Goal: Task Accomplishment & Management: Manage account settings

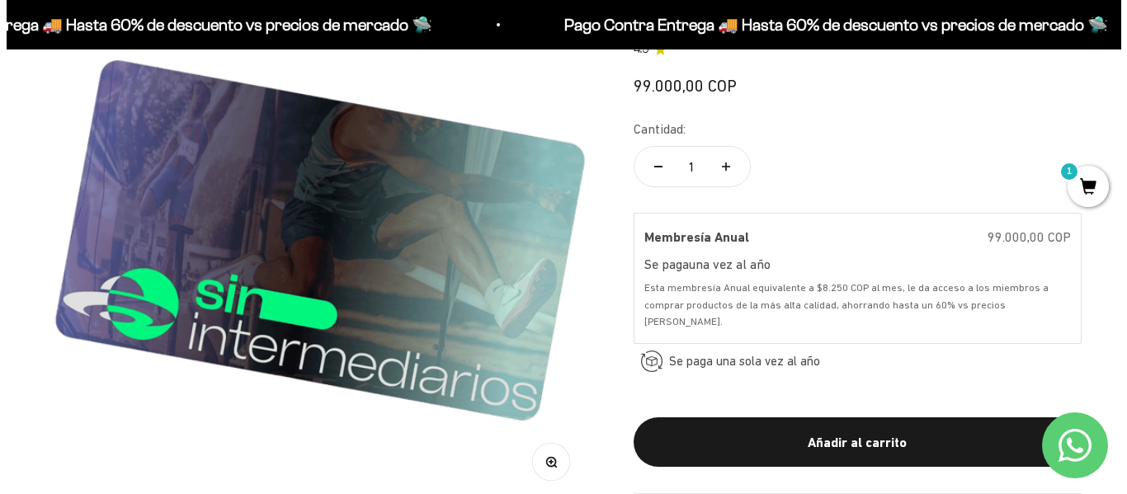
scroll to position [300, 0]
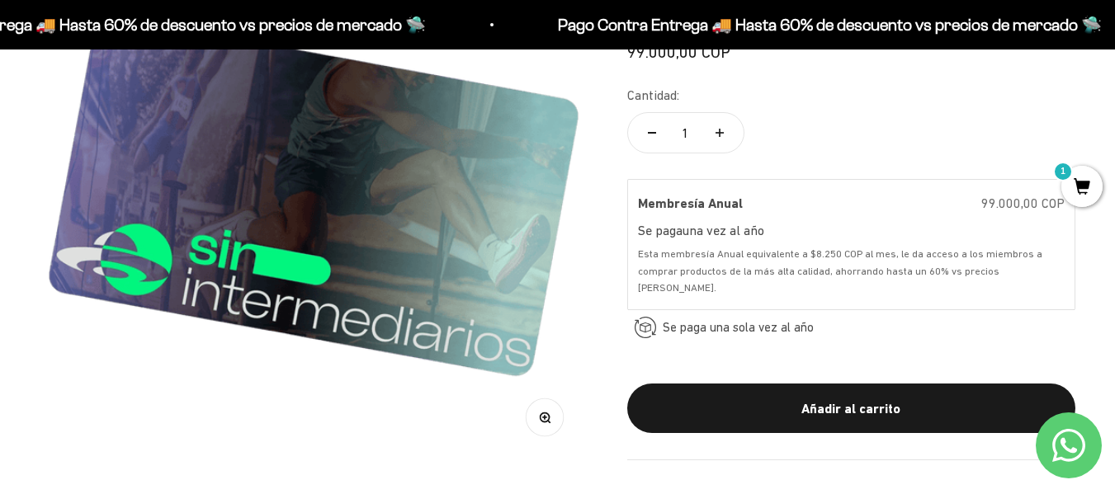
drag, startPoint x: 1120, startPoint y: 47, endPoint x: 1124, endPoint y: 83, distance: 35.7
click at [1079, 182] on span "1" at bounding box center [1081, 186] width 41 height 41
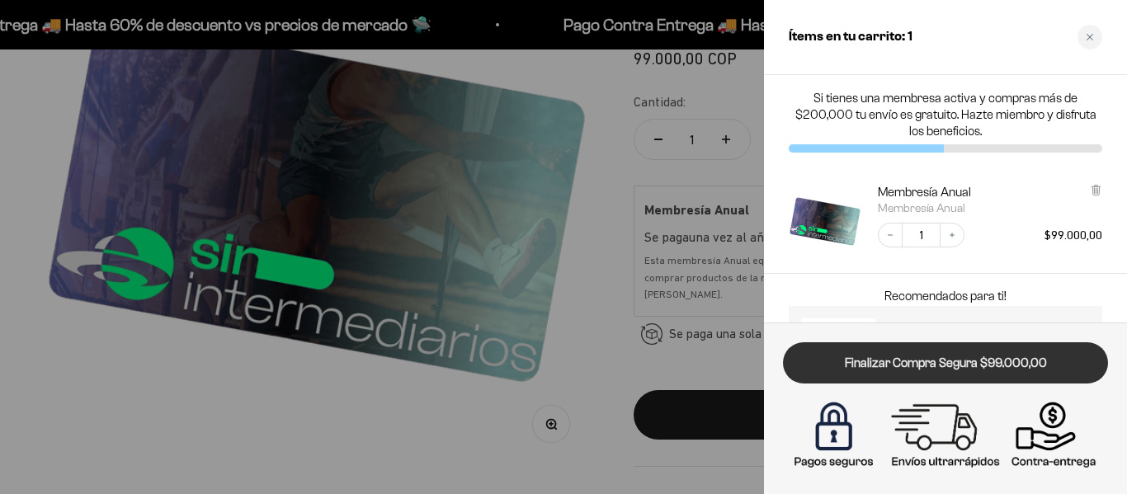
click at [930, 371] on link "Finalizar Compra Segura $99.000,00" at bounding box center [945, 363] width 325 height 42
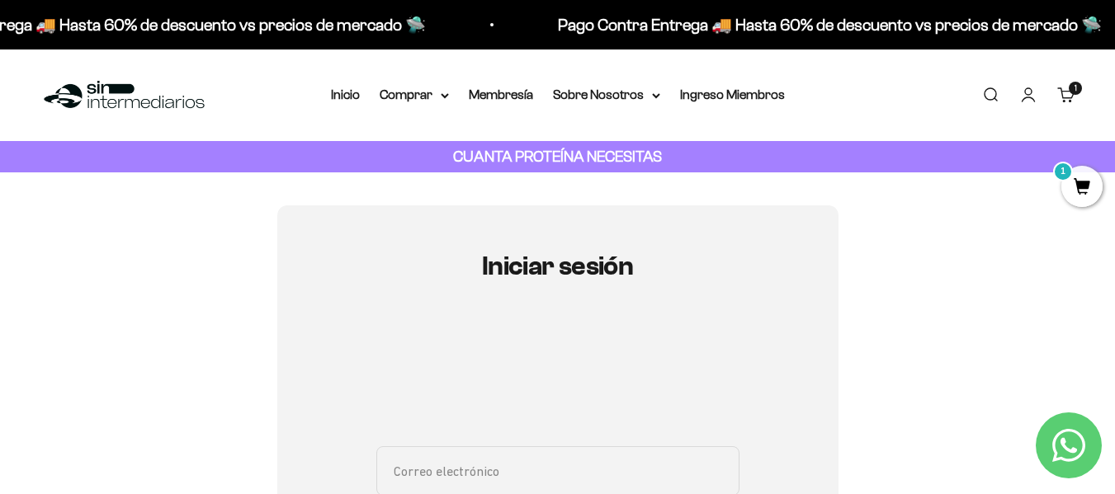
type input "fmpineda1977@gmail.com"
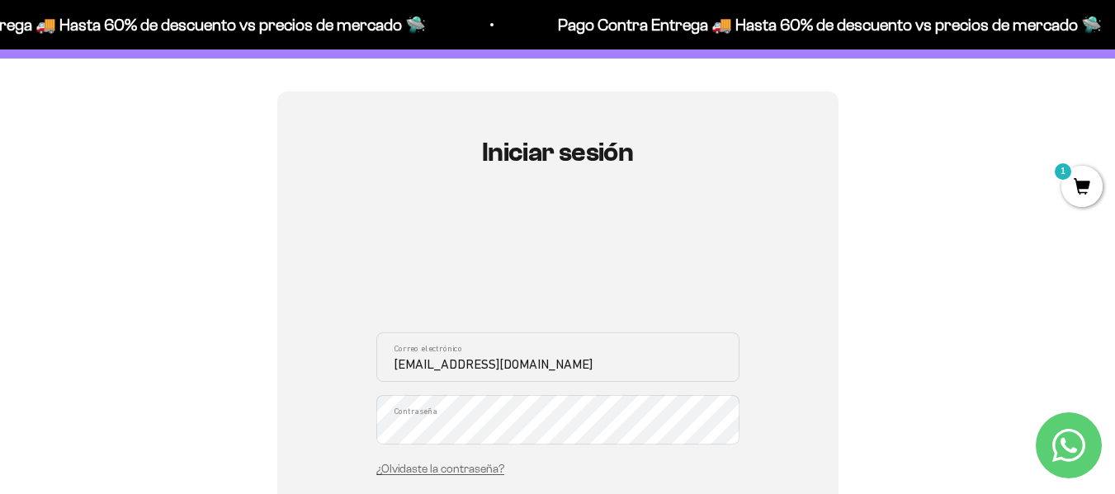
scroll to position [218, 0]
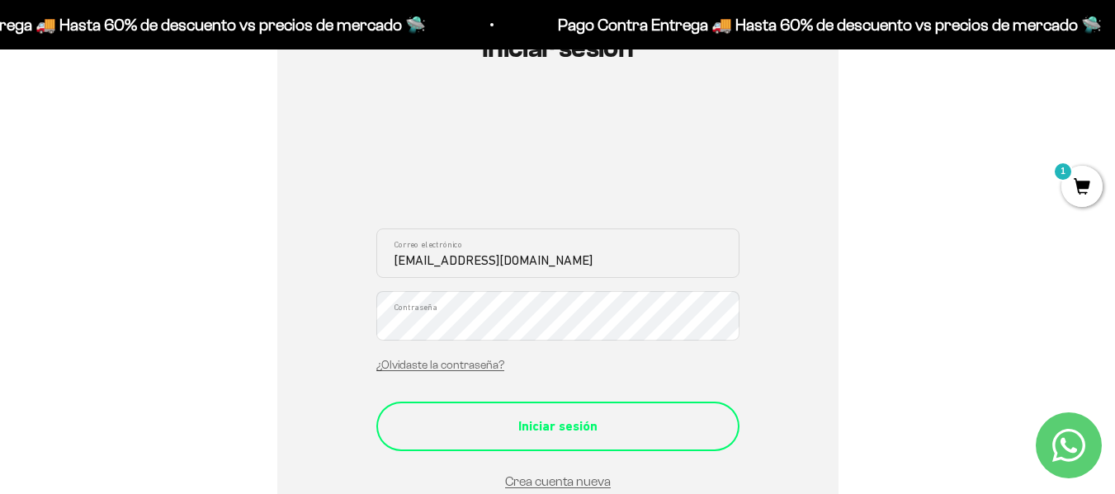
click at [543, 435] on div "Iniciar sesión" at bounding box center [557, 426] width 297 height 21
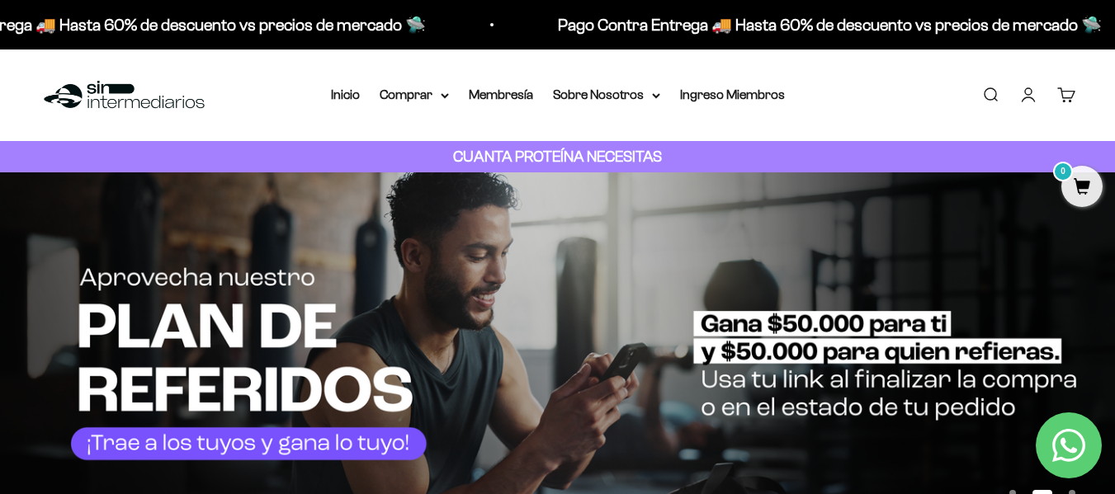
click at [1027, 97] on link "Cuenta" at bounding box center [1028, 95] width 18 height 18
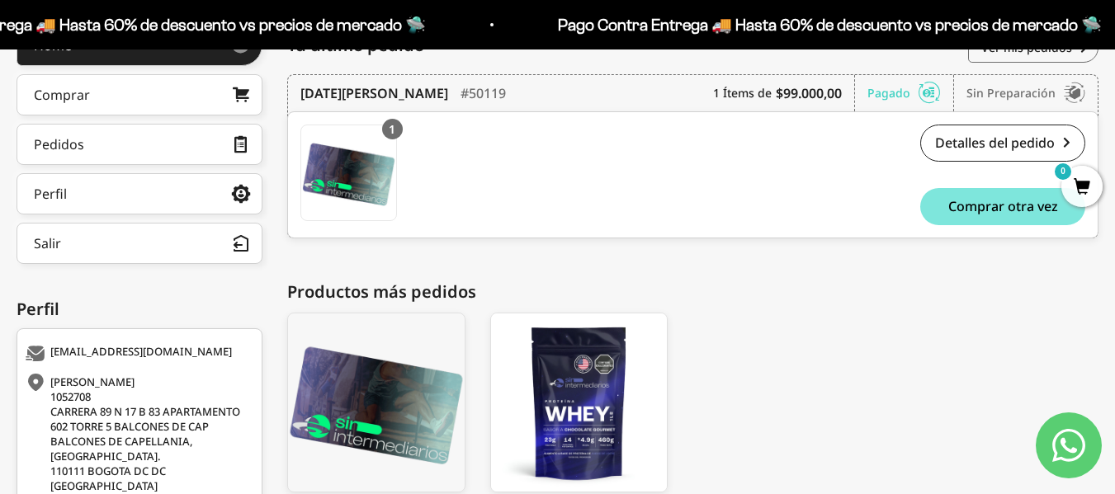
scroll to position [158, 0]
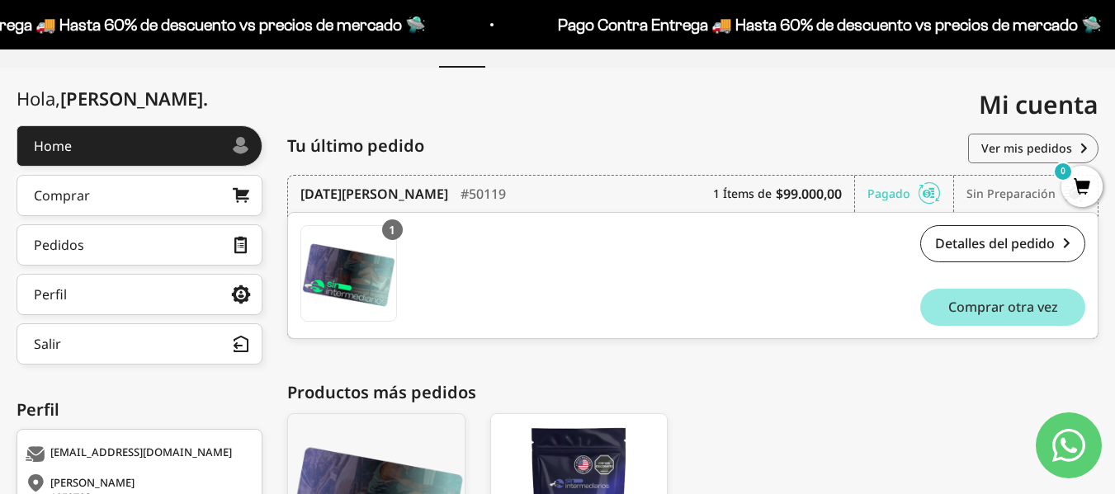
click at [969, 306] on span "Comprar otra vez" at bounding box center [1003, 306] width 110 height 13
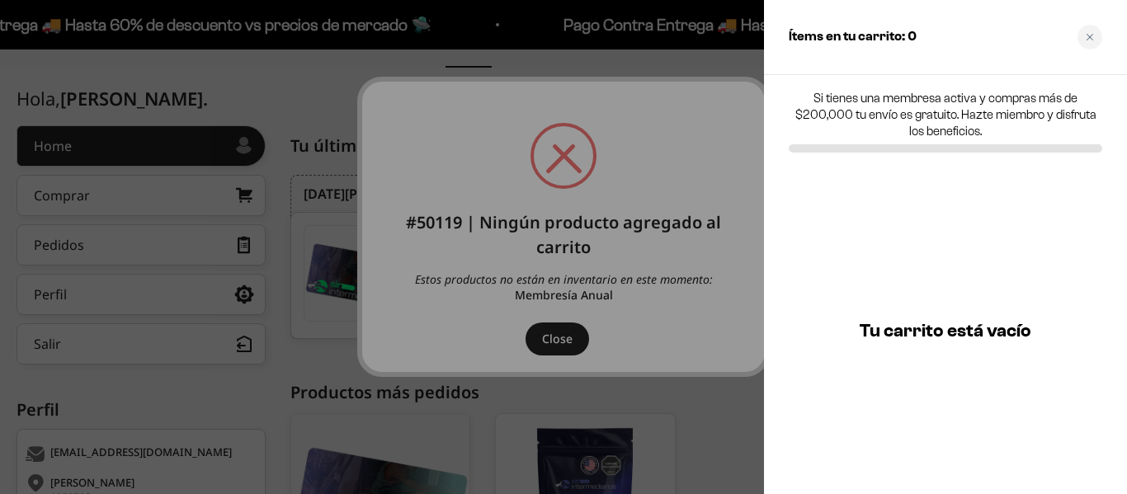
click at [549, 349] on div at bounding box center [563, 247] width 1127 height 494
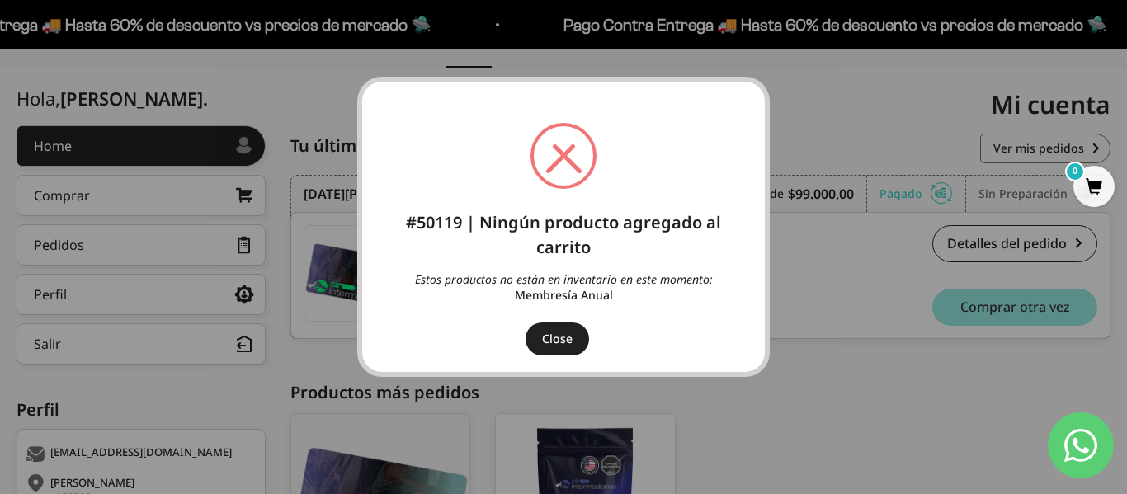
click at [549, 158] on span at bounding box center [563, 155] width 59 height 59
click at [558, 333] on button "Close" at bounding box center [558, 339] width 64 height 33
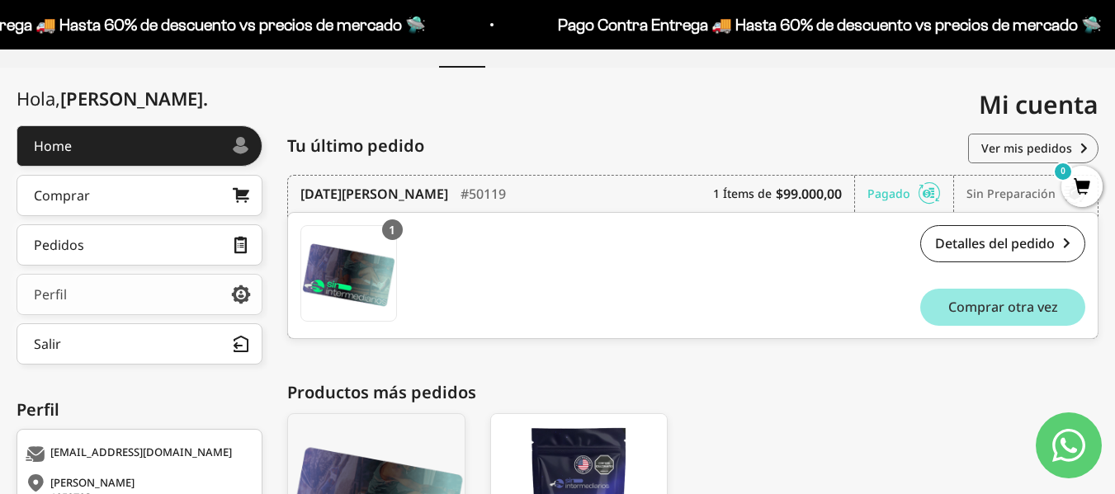
click at [69, 298] on link "Perfil" at bounding box center [140, 294] width 246 height 41
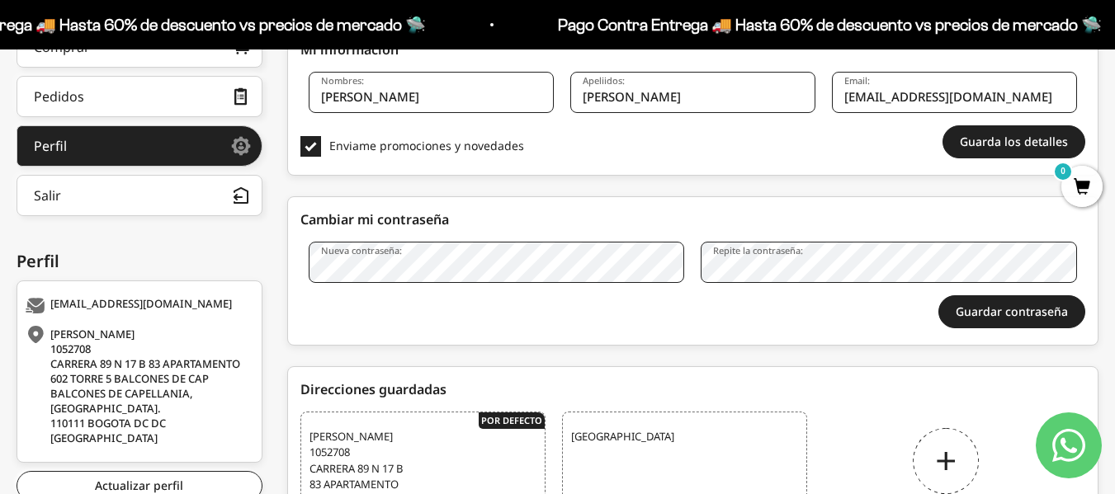
scroll to position [309, 0]
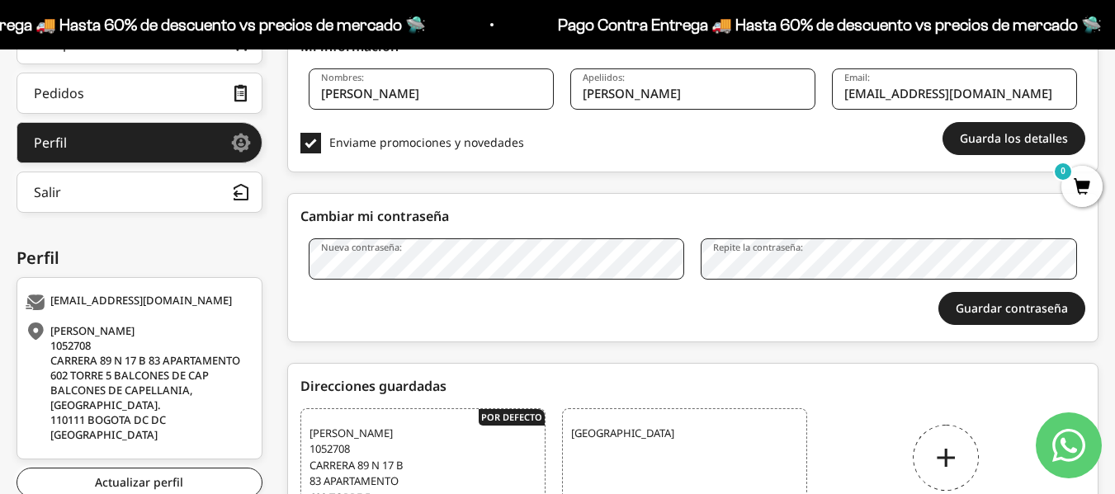
drag, startPoint x: 1126, startPoint y: 180, endPoint x: 1126, endPoint y: 319, distance: 138.6
click at [1115, 319] on html "Ir al contenido Pago Contra Entrega 🚚 Hasta 60% de descuento vs precios de merc…" at bounding box center [557, 201] width 1115 height 1021
click at [493, 222] on div "Cambiar mi contraseña" at bounding box center [692, 216] width 785 height 20
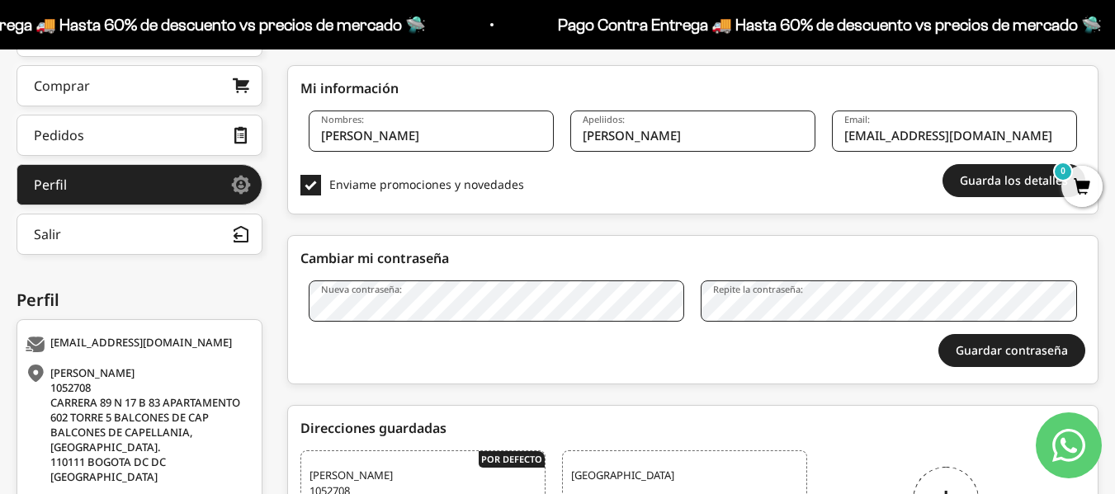
scroll to position [264, 0]
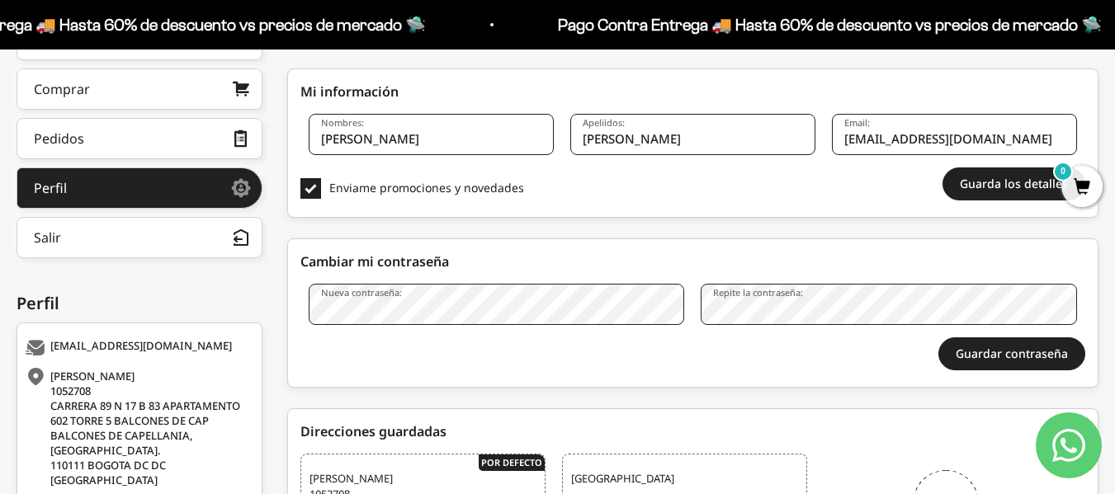
click at [729, 347] on div "Guardar contraseña" at bounding box center [692, 353] width 785 height 33
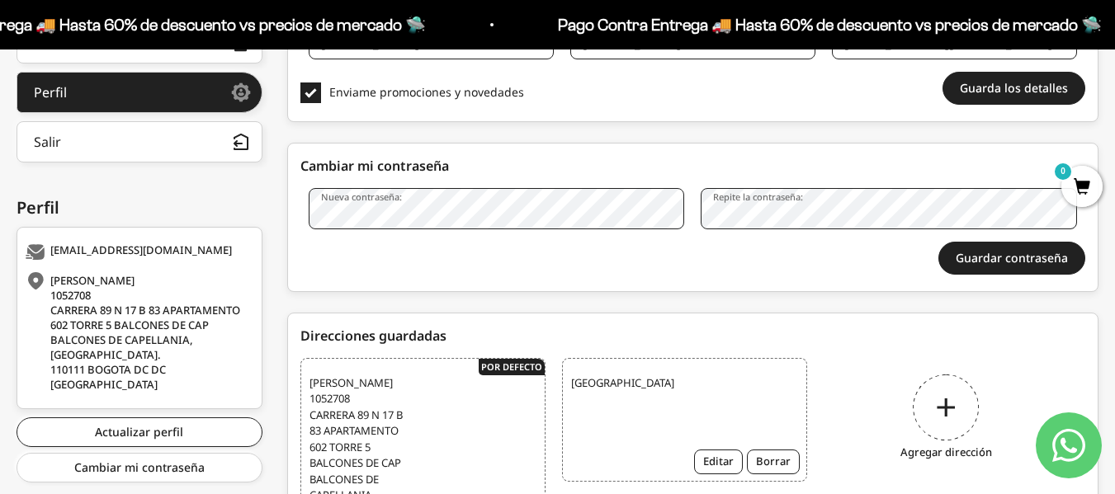
scroll to position [321, 0]
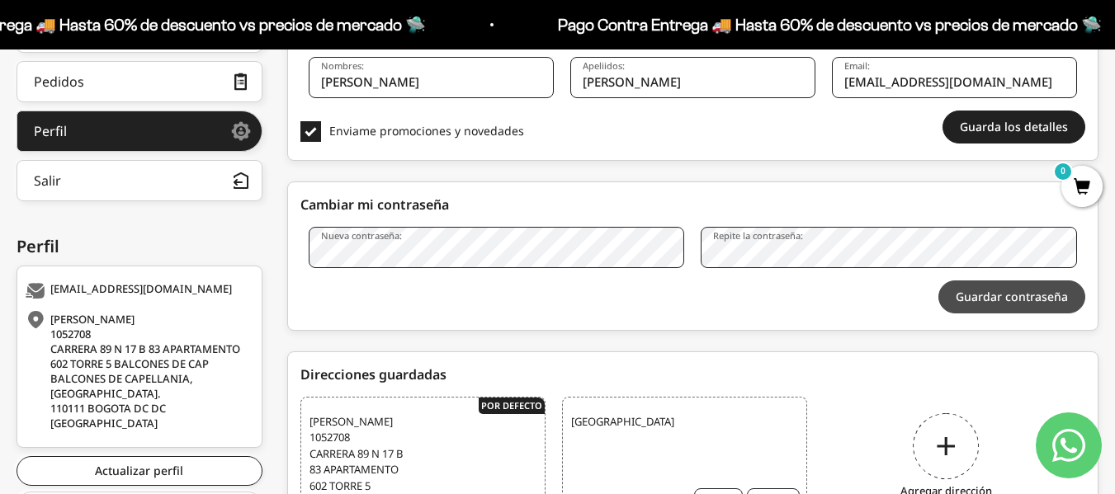
click at [994, 300] on button "Guardar contraseña" at bounding box center [1011, 297] width 147 height 33
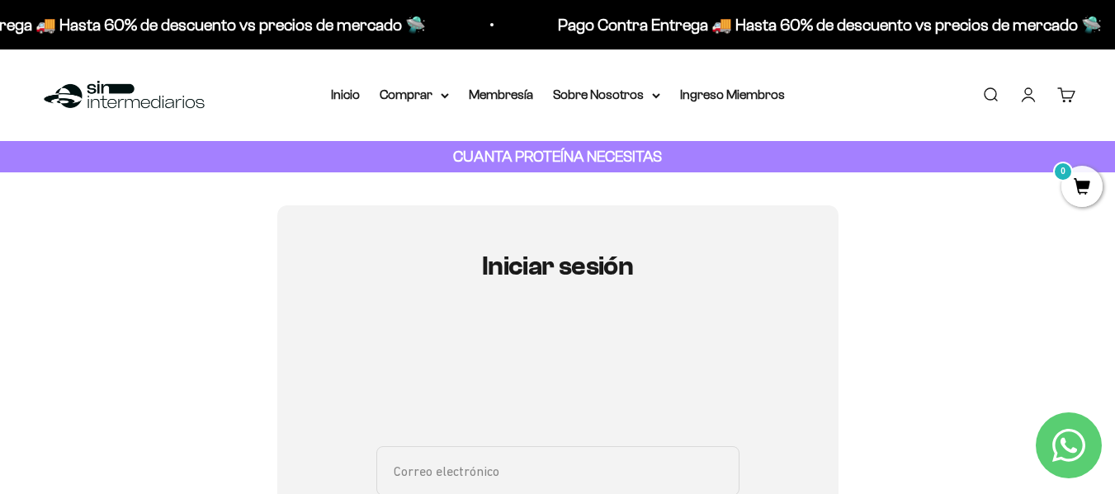
type input "[EMAIL_ADDRESS][DOMAIN_NAME]"
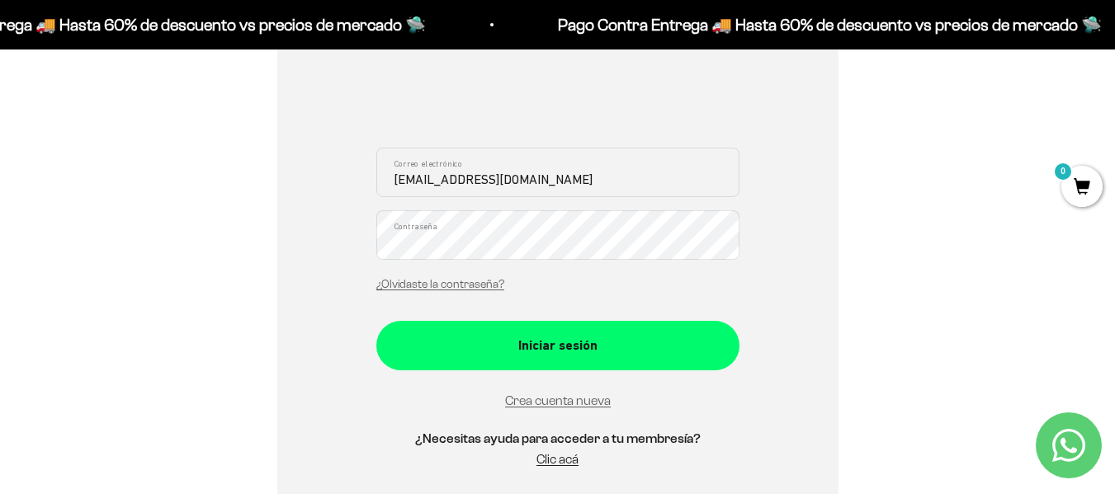
scroll to position [281, 0]
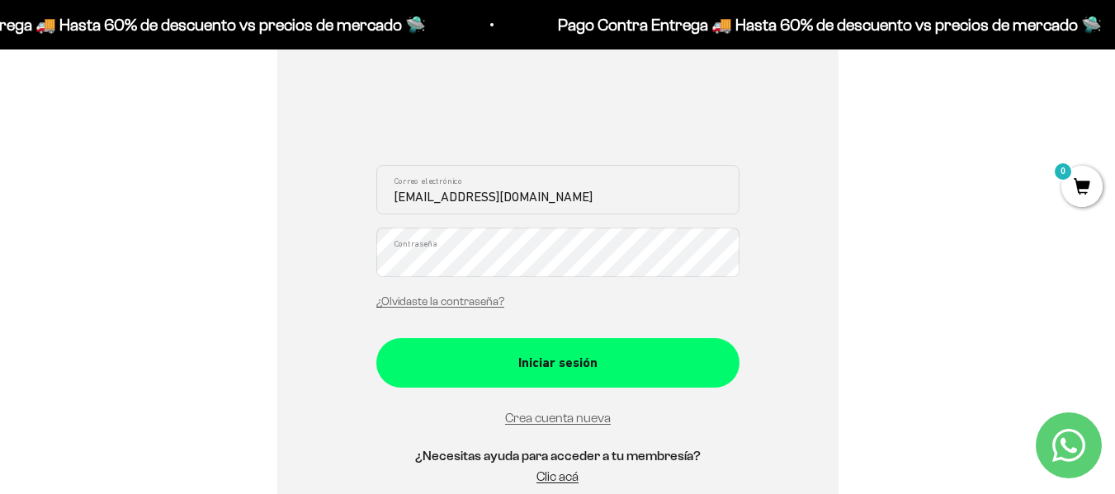
click at [158, 149] on div "Iniciar sesión fmpineda1977@gmail.com Correo electrónico Contraseña ¿Olvidaste …" at bounding box center [558, 237] width 1036 height 626
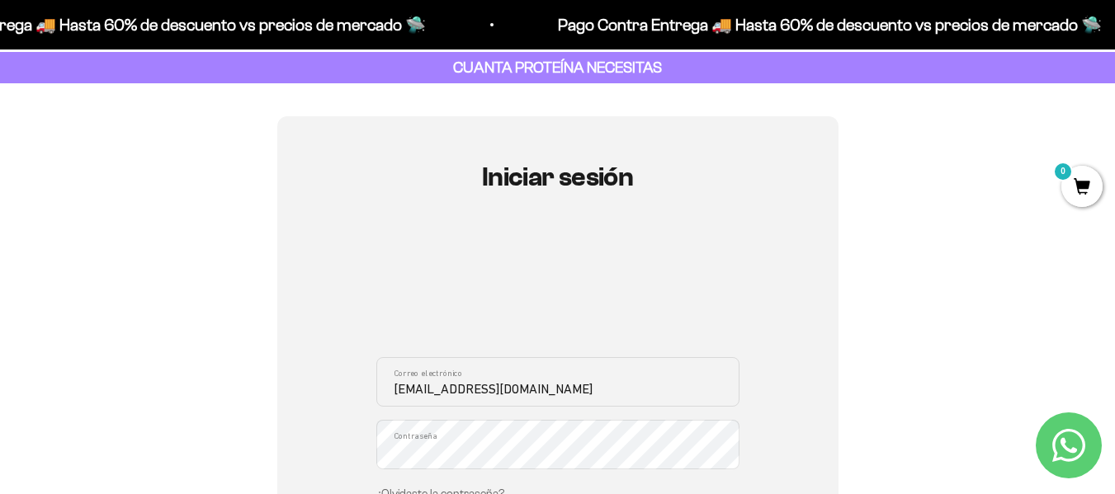
scroll to position [0, 0]
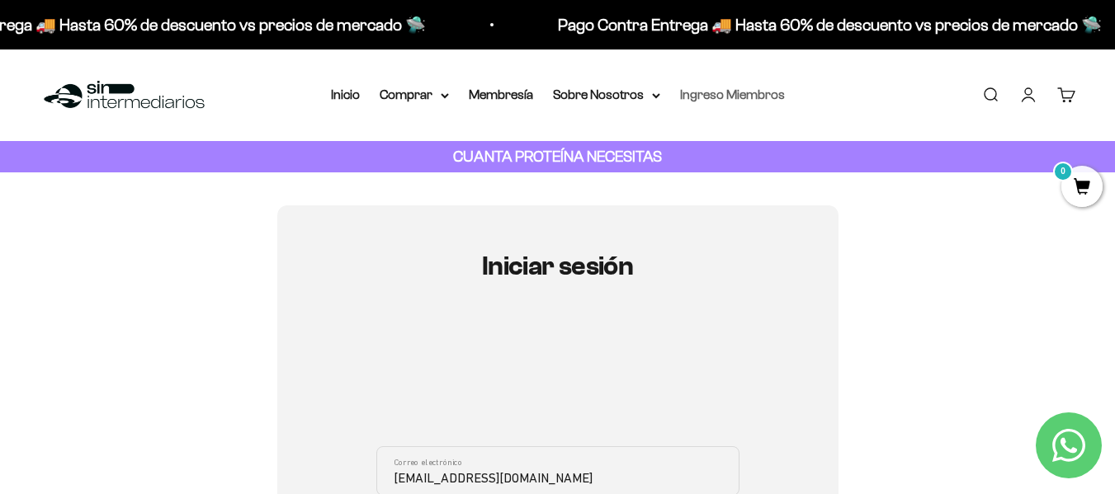
click at [696, 96] on link "Ingreso Miembros" at bounding box center [732, 94] width 105 height 14
type input "[EMAIL_ADDRESS][DOMAIN_NAME]"
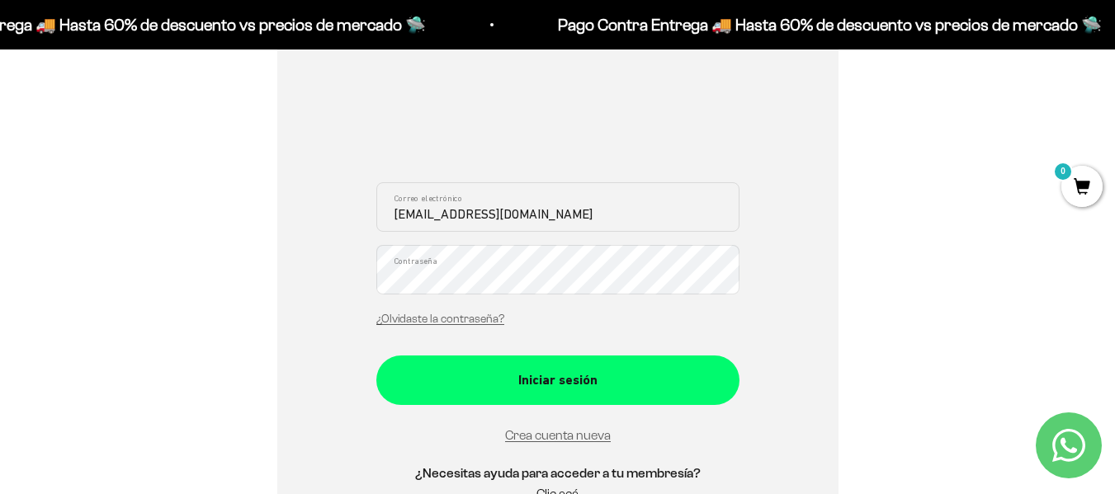
scroll to position [280, 0]
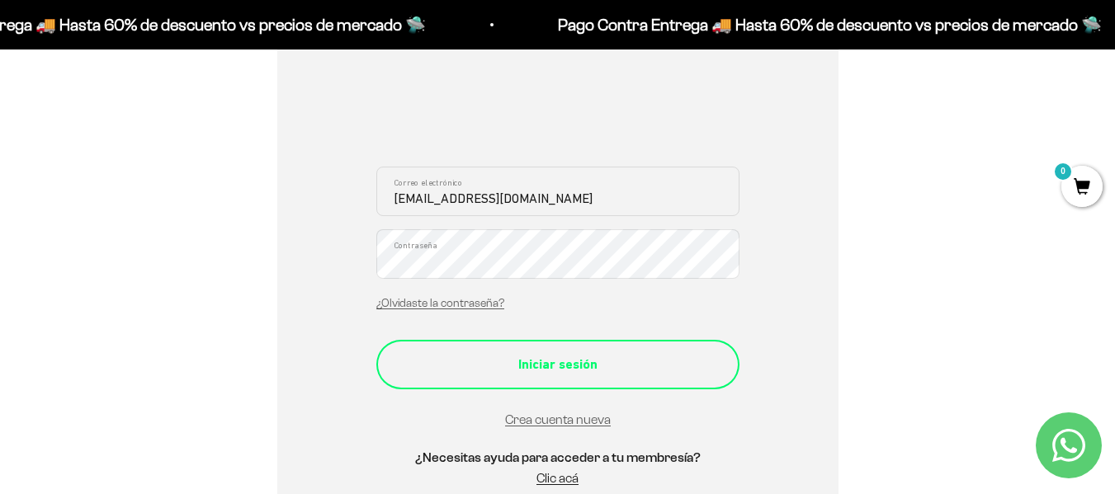
click at [520, 358] on div "Iniciar sesión" at bounding box center [557, 364] width 297 height 21
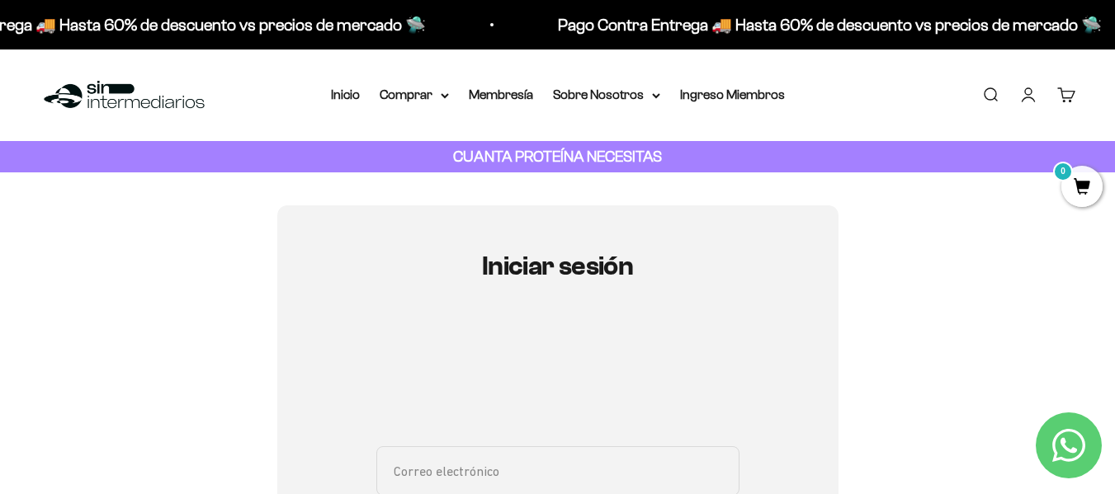
type input "[EMAIL_ADDRESS][DOMAIN_NAME]"
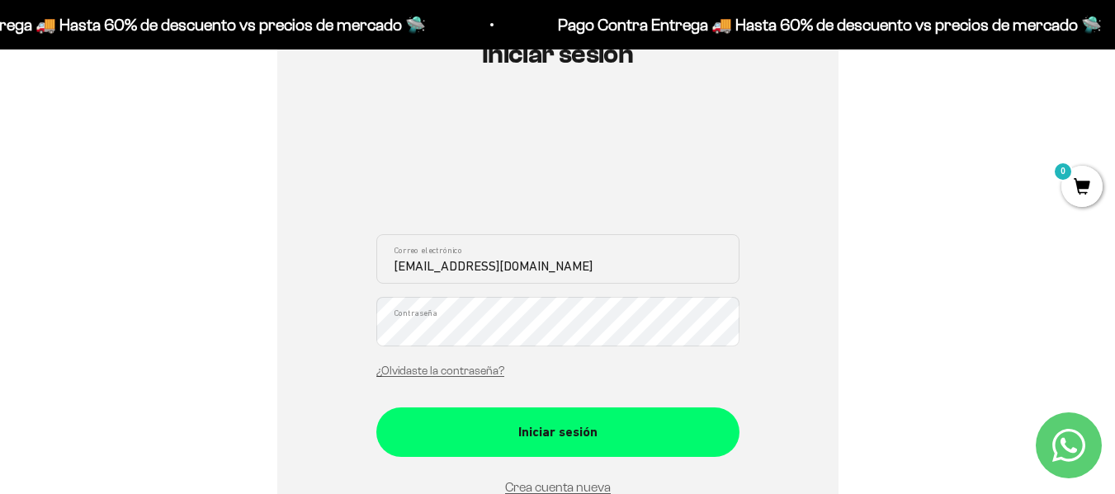
scroll to position [306, 0]
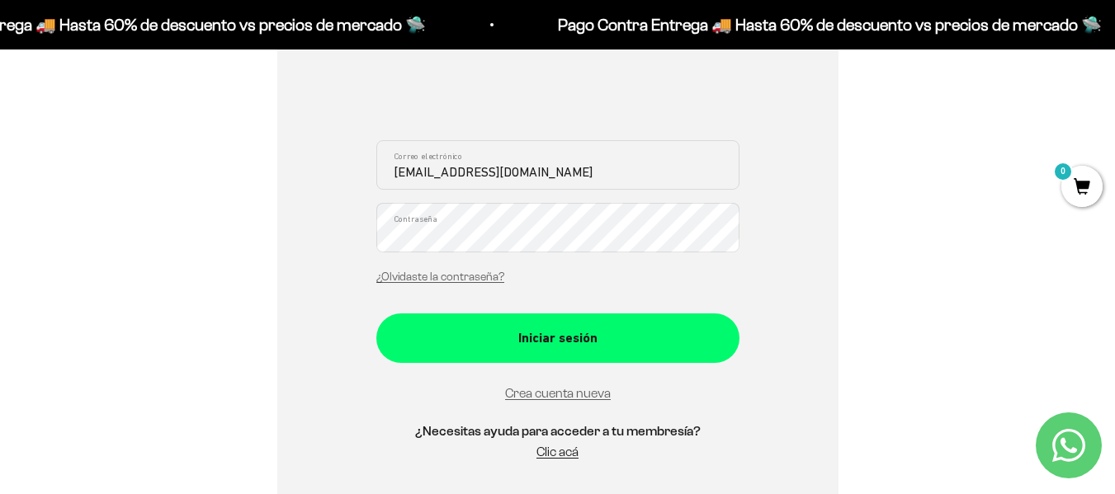
click at [339, 243] on div "Iniciar sesión fmpineda1977@gmail.com Correo electrónico Contraseña ¿Olvidaste …" at bounding box center [557, 212] width 561 height 626
drag, startPoint x: 815, startPoint y: 216, endPoint x: 801, endPoint y: 229, distance: 18.7
click at [815, 216] on div "Iniciar sesión fmpineda1977@gmail.com Correo electrónico Contraseña ¿Olvidaste …" at bounding box center [557, 212] width 561 height 626
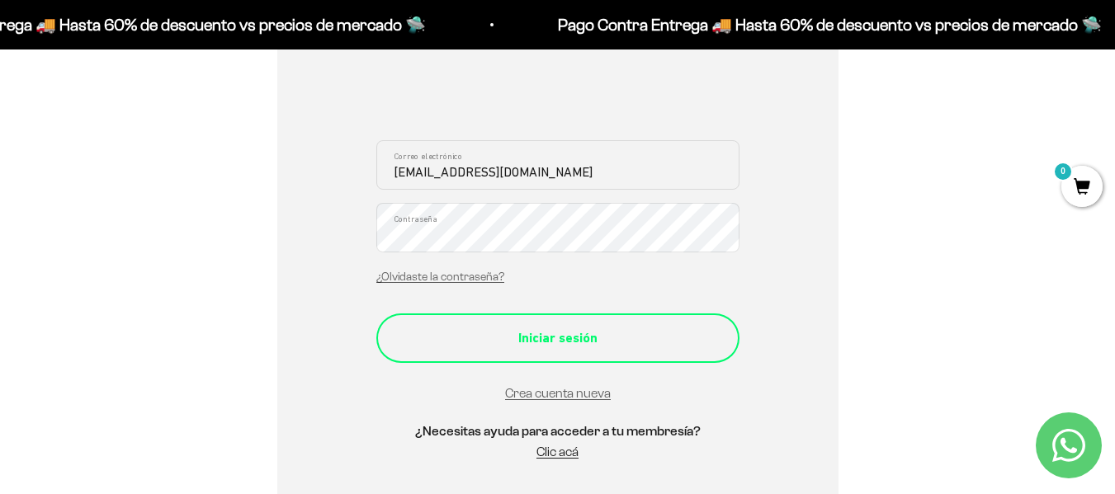
click at [564, 342] on div "Iniciar sesión" at bounding box center [557, 338] width 297 height 21
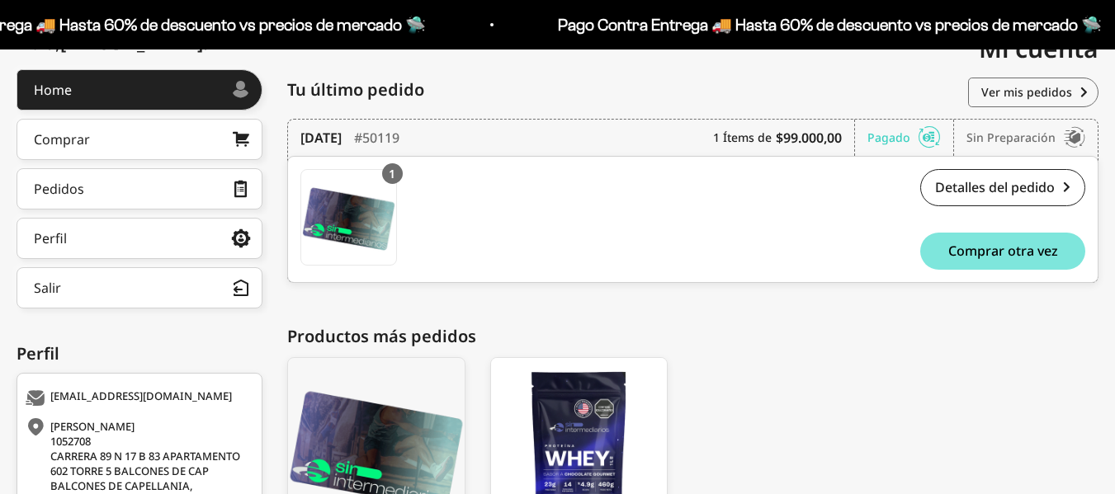
scroll to position [215, 0]
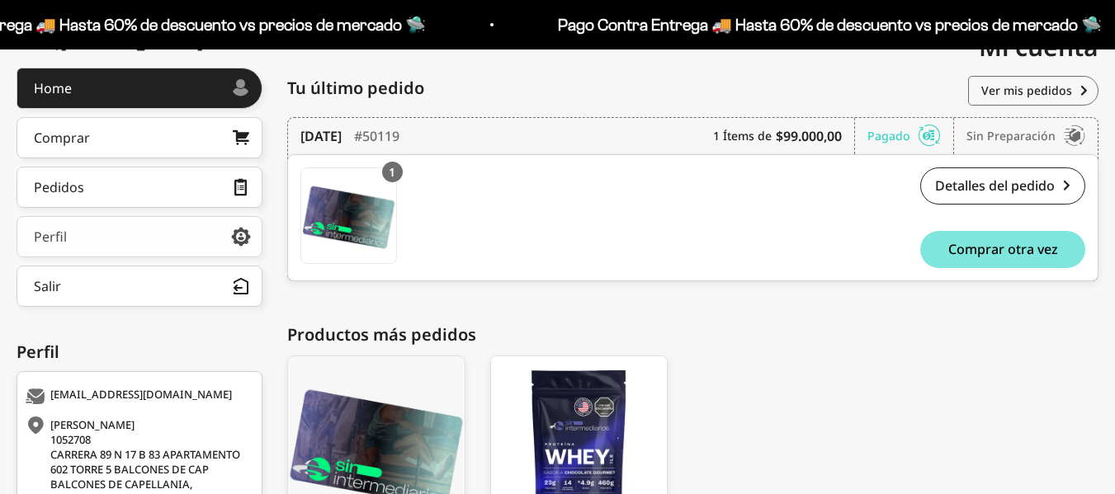
click at [46, 243] on div "Perfil" at bounding box center [50, 236] width 33 height 13
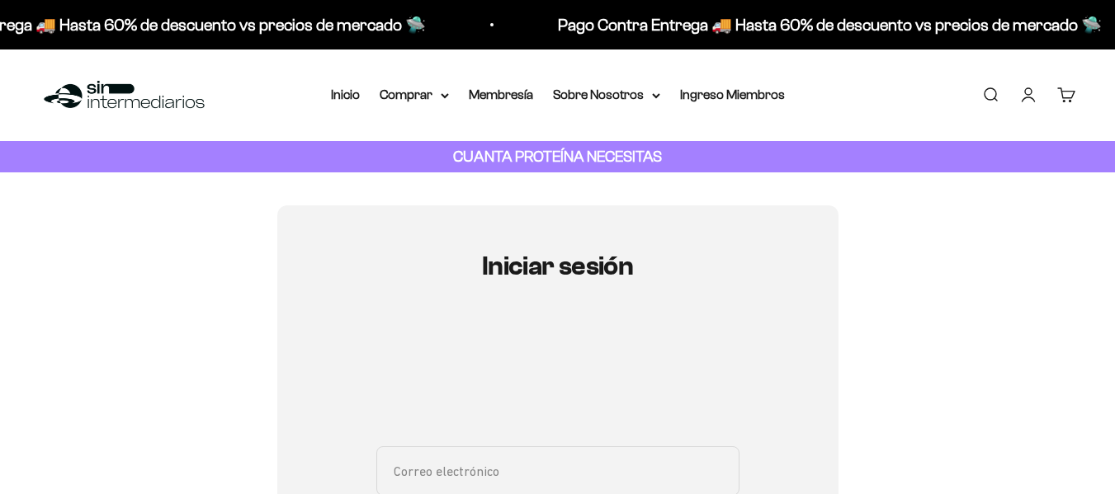
type input "[EMAIL_ADDRESS][DOMAIN_NAME]"
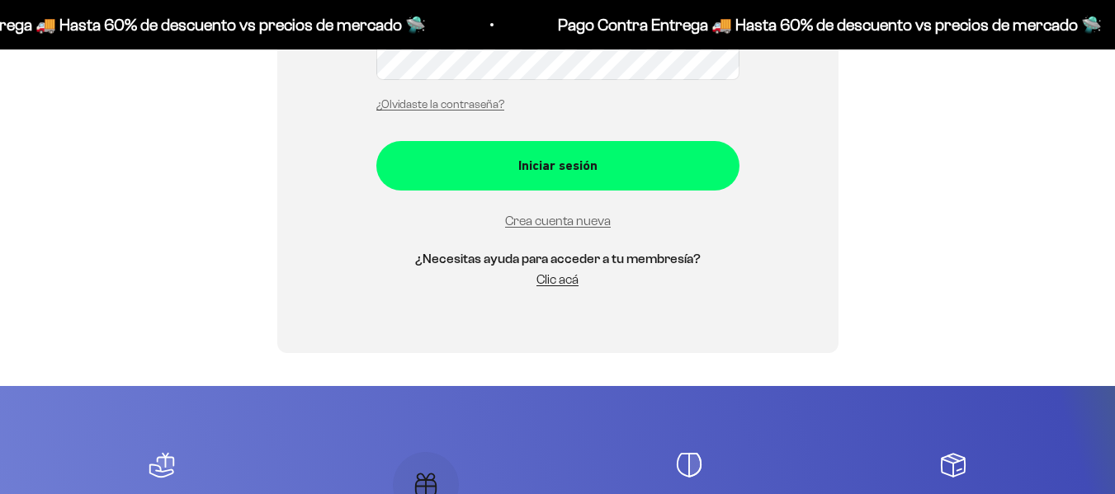
scroll to position [482, 0]
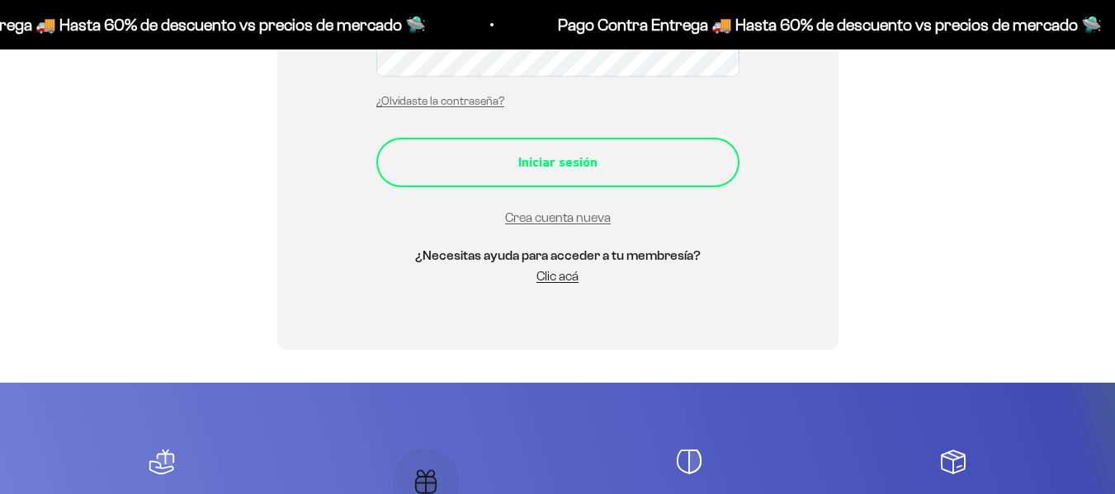
click at [492, 172] on div "Iniciar sesión" at bounding box center [557, 162] width 297 height 21
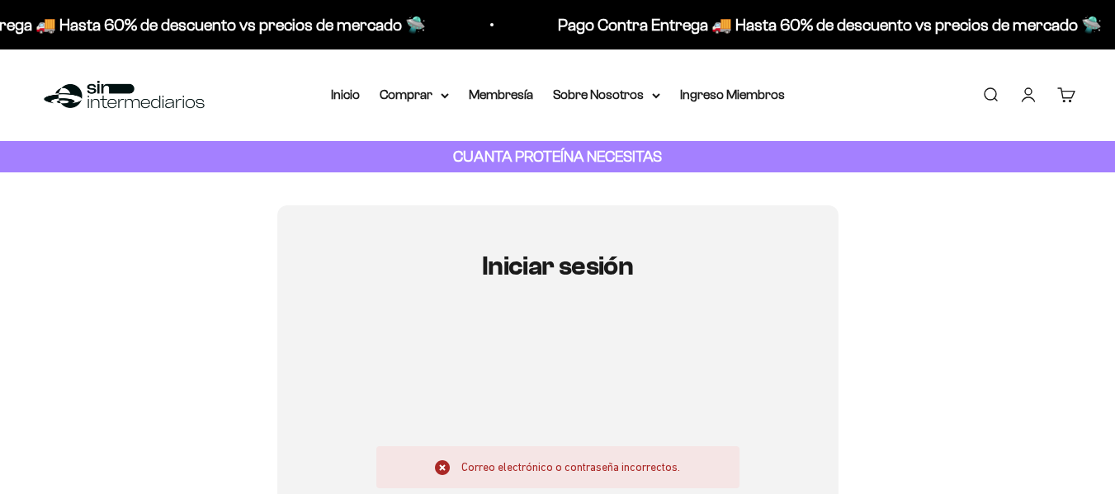
type input "[EMAIL_ADDRESS][DOMAIN_NAME]"
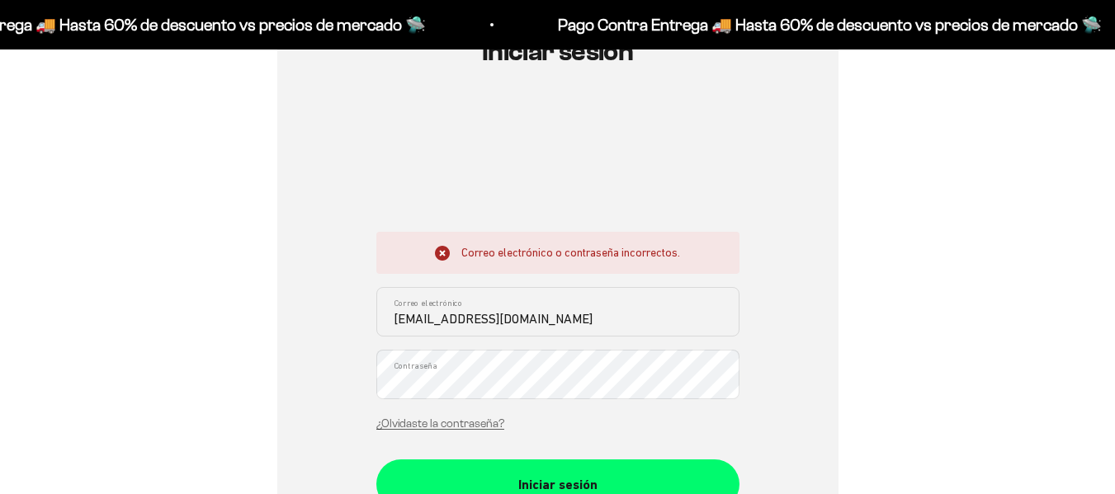
scroll to position [288, 0]
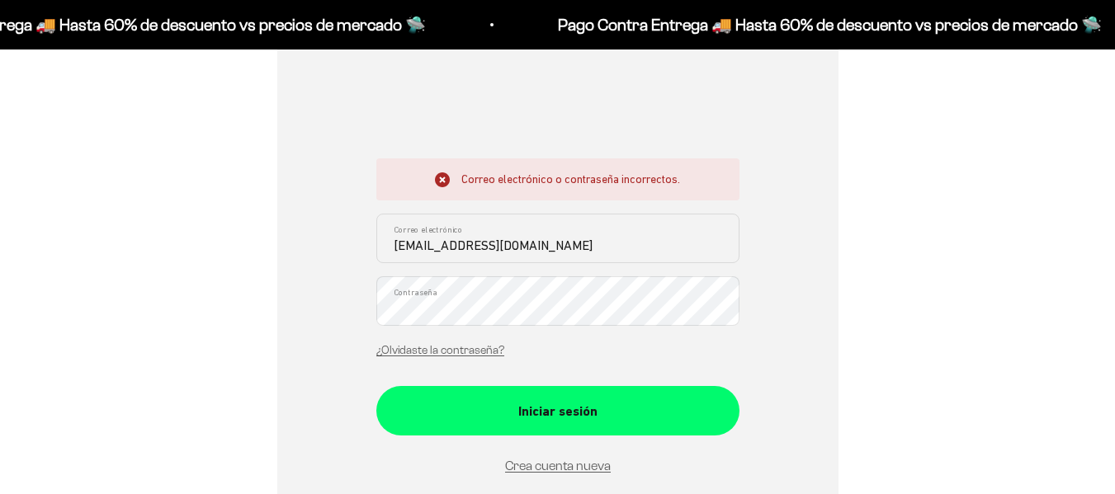
click at [344, 307] on div "Iniciar sesión Correo electrónico o contraseña incorrectos. [EMAIL_ADDRESS][DOM…" at bounding box center [557, 257] width 561 height 681
drag, startPoint x: 922, startPoint y: 257, endPoint x: 901, endPoint y: 256, distance: 20.6
click at [922, 257] on div "Iniciar sesión Correo electrónico o contraseña incorrectos. [EMAIL_ADDRESS][DOM…" at bounding box center [558, 257] width 1036 height 681
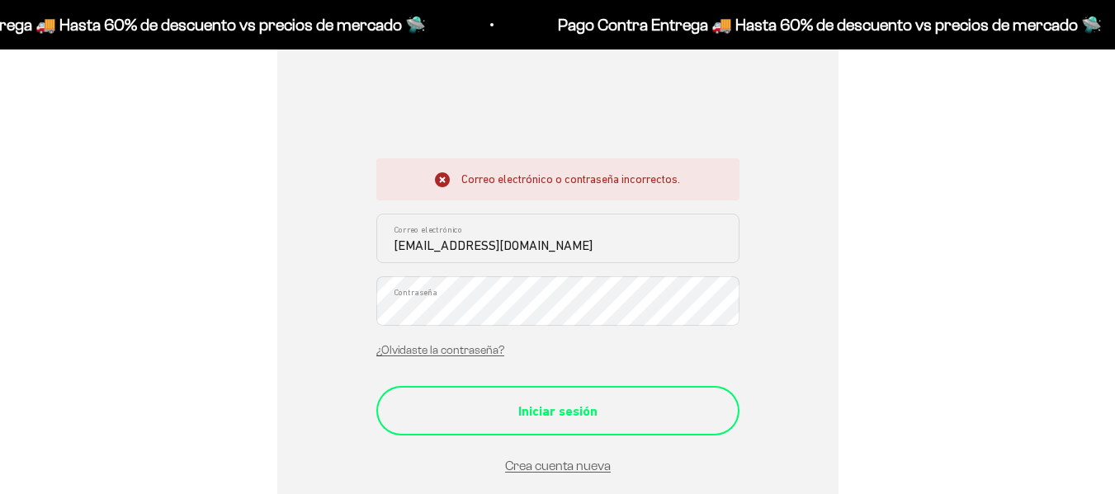
click at [557, 413] on div "Iniciar sesión" at bounding box center [557, 411] width 297 height 21
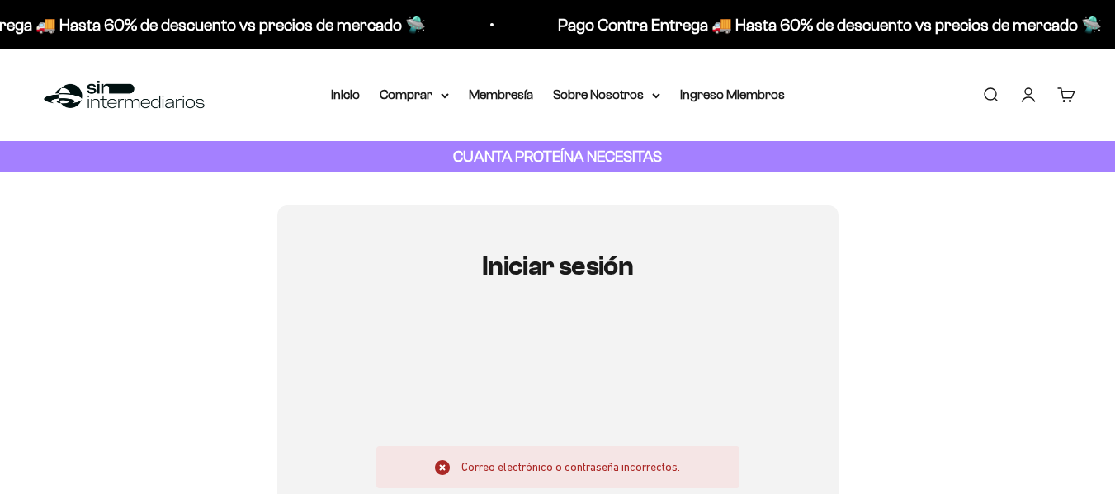
type input "[EMAIL_ADDRESS][DOMAIN_NAME]"
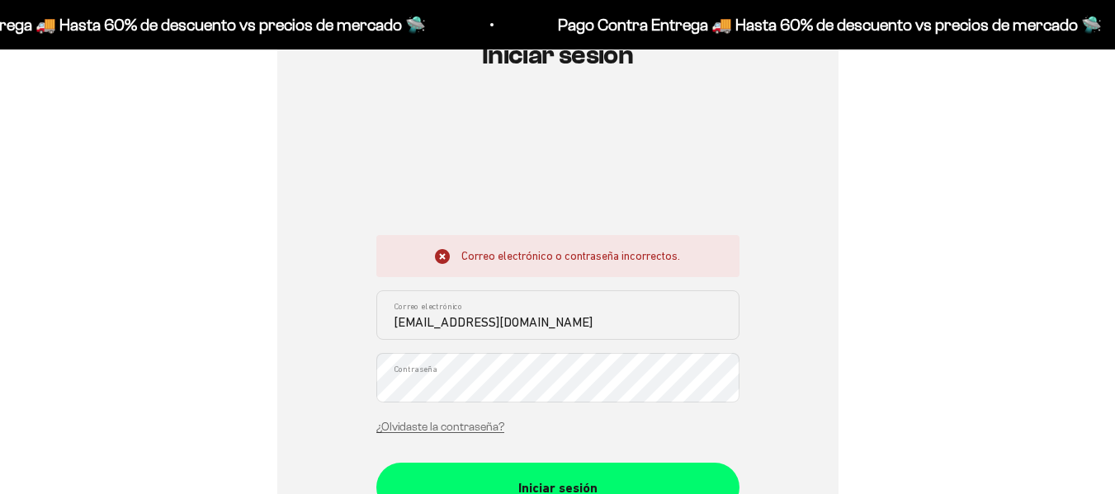
scroll to position [215, 0]
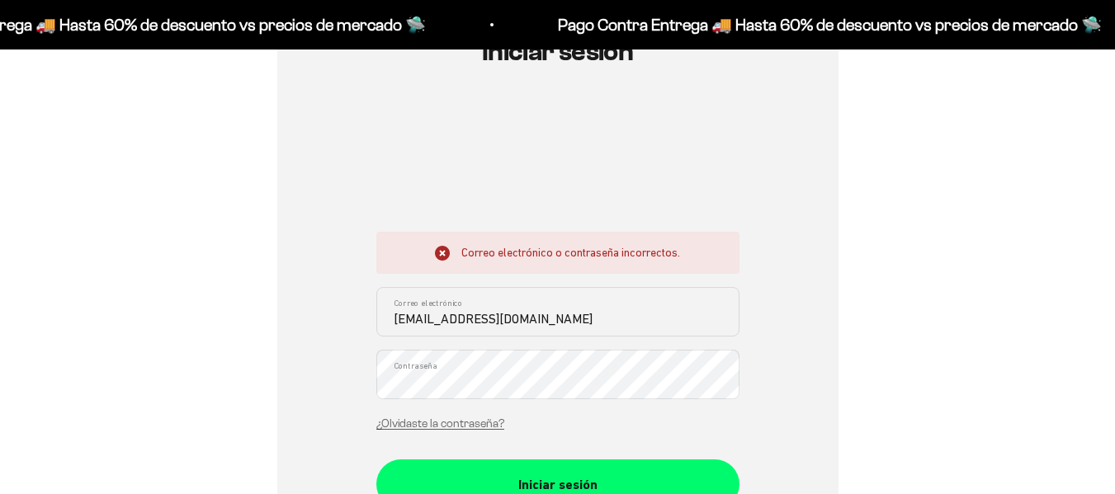
click at [352, 388] on div "Iniciar sesión Correo electrónico o contraseña incorrectos. [EMAIL_ADDRESS][DOM…" at bounding box center [557, 331] width 561 height 681
click at [893, 236] on div "Iniciar sesión Correo electrónico o contraseña incorrectos. [EMAIL_ADDRESS][DOM…" at bounding box center [558, 331] width 1036 height 681
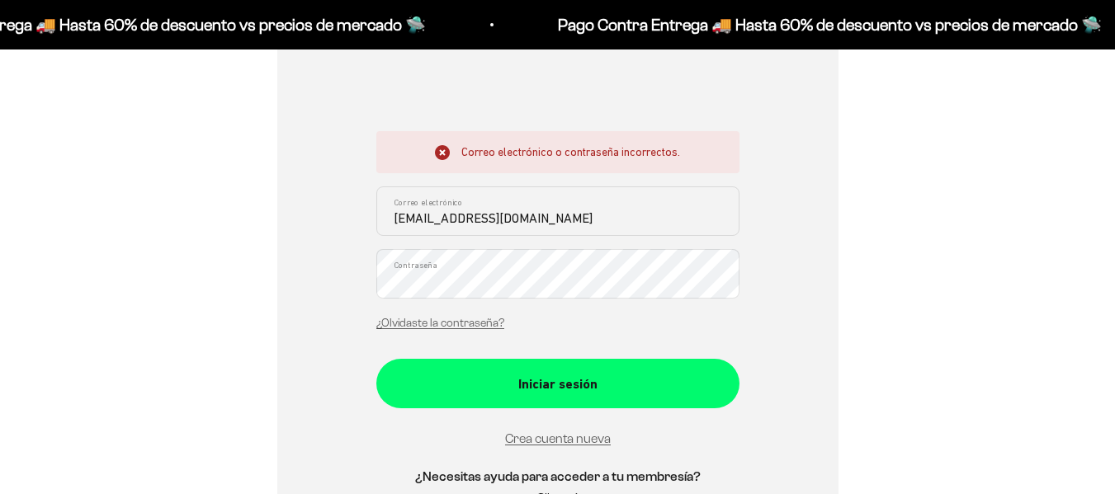
scroll to position [389, 0]
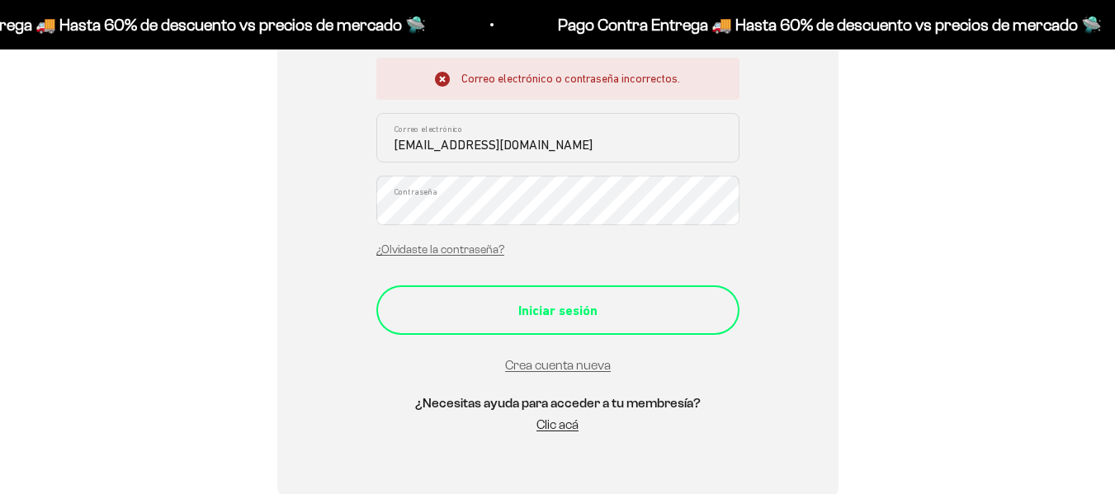
click at [599, 320] on div "Iniciar sesión" at bounding box center [557, 310] width 297 height 21
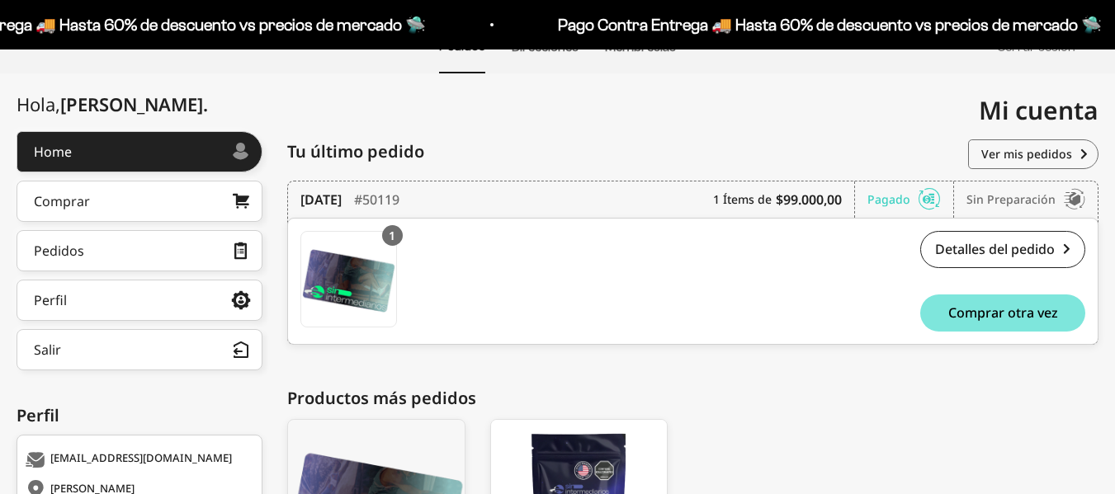
scroll to position [158, 0]
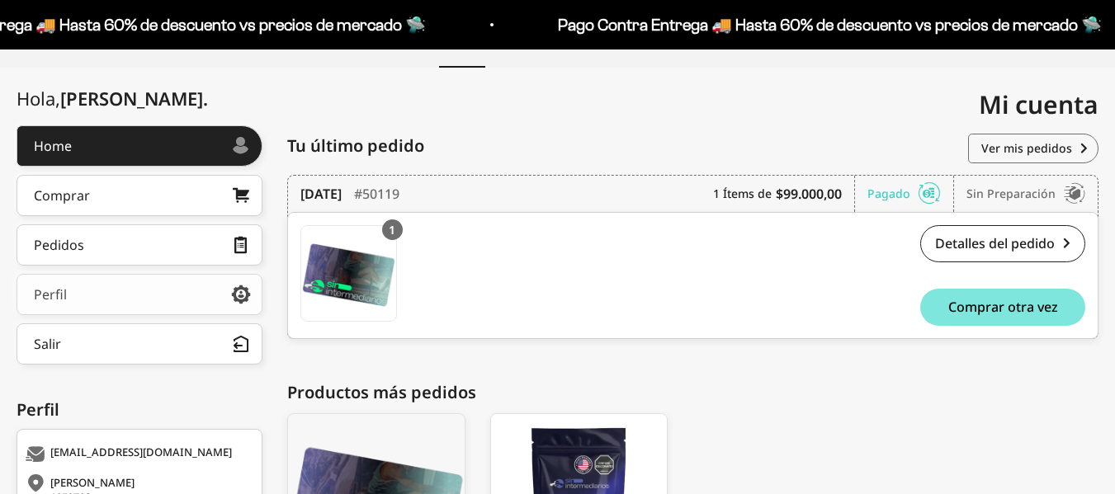
click at [51, 297] on div "Perfil" at bounding box center [50, 294] width 33 height 13
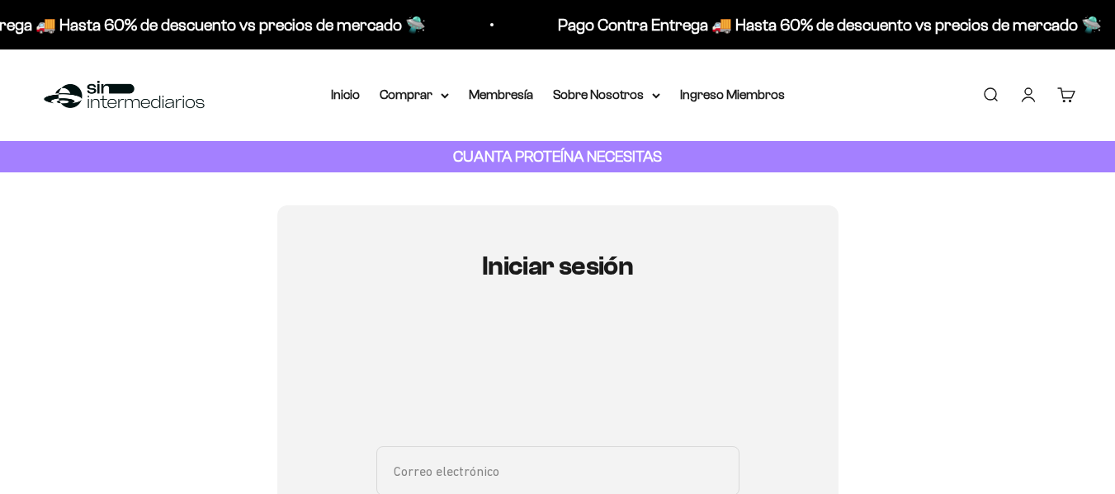
type input "[EMAIL_ADDRESS][DOMAIN_NAME]"
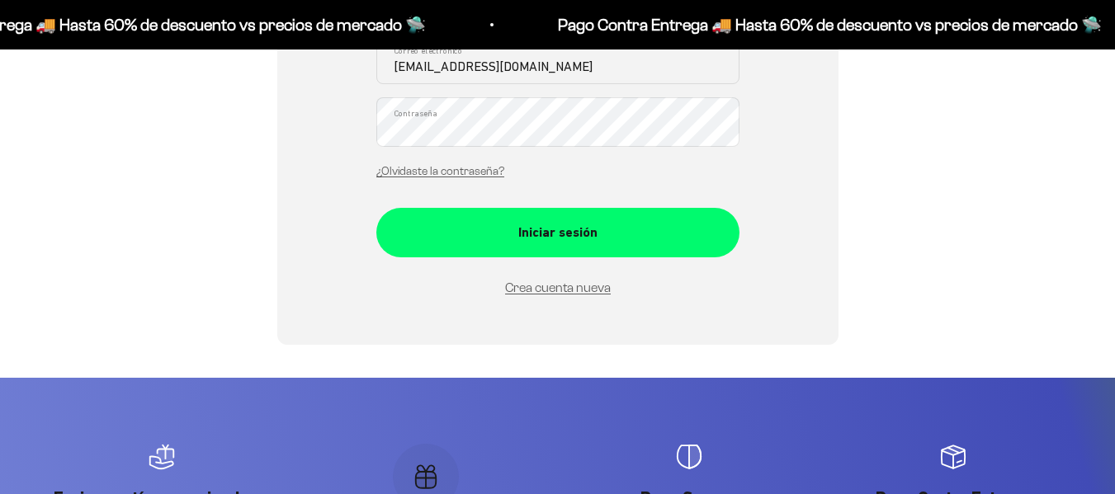
scroll to position [418, 0]
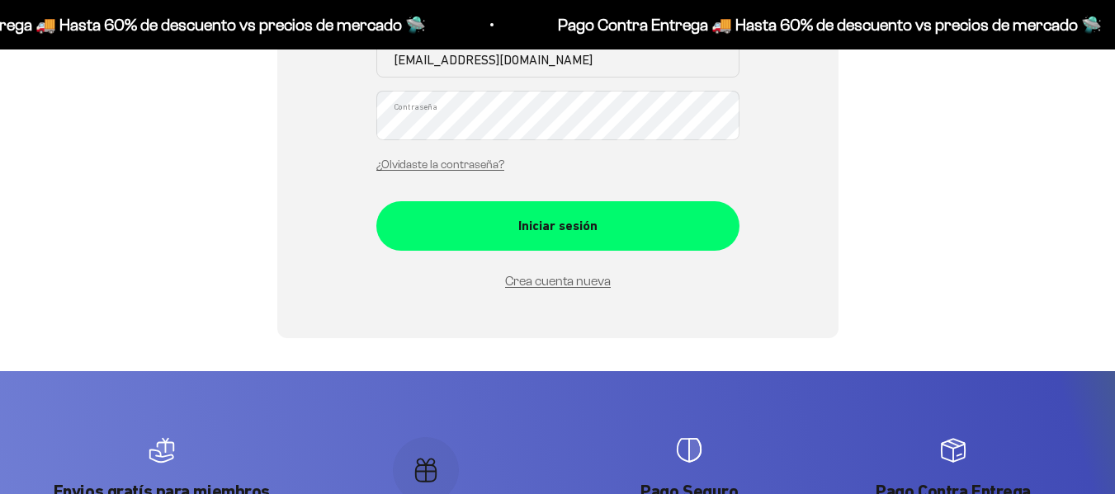
click at [367, 120] on div "Iniciar sesión fmpineda1977@gmail.com Correo electrónico Contraseña ¿Olvidaste …" at bounding box center [557, 62] width 561 height 550
click at [894, 224] on div "Iniciar sesión fmpineda1977@gmail.com Correo electrónico Contraseña ¿Olvidaste …" at bounding box center [558, 62] width 1036 height 550
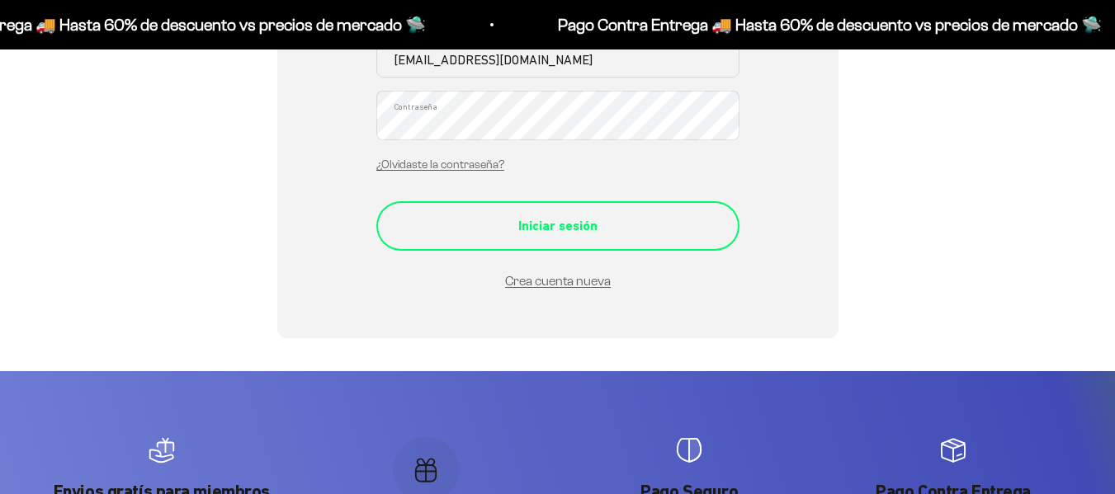
click at [624, 227] on div "Iniciar sesión" at bounding box center [557, 225] width 297 height 21
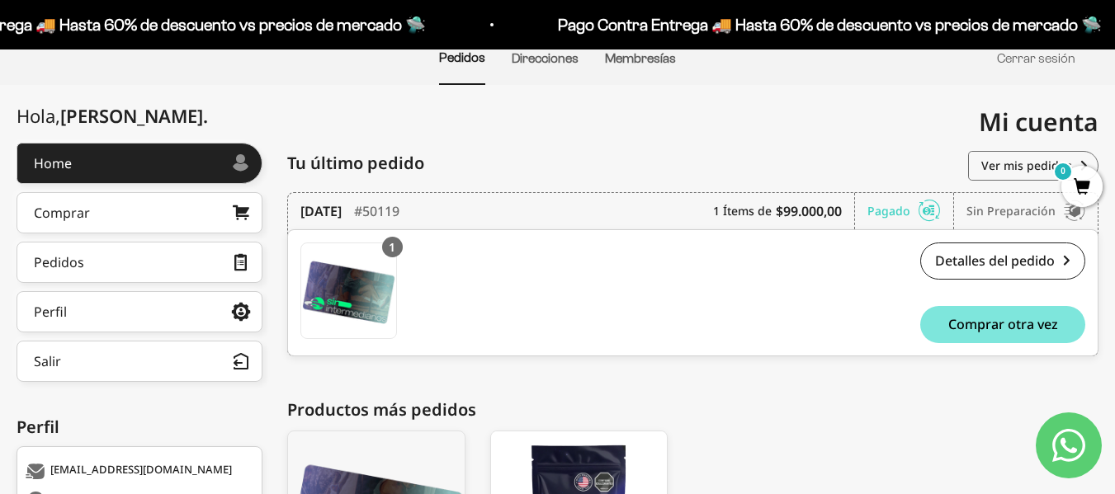
scroll to position [139, 0]
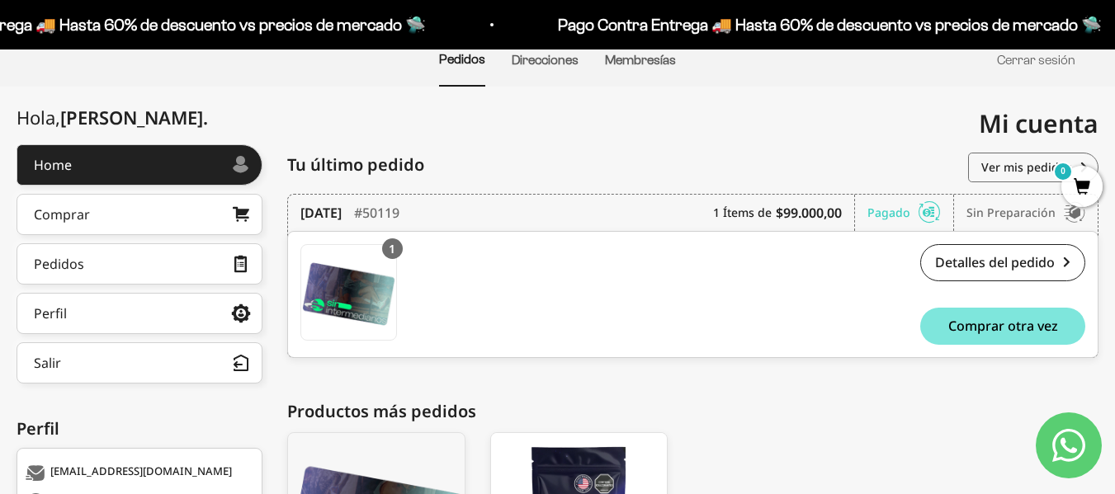
drag, startPoint x: 1121, startPoint y: 107, endPoint x: 1126, endPoint y: 179, distance: 72.0
click at [1115, 179] on html "Ir al contenido Pago Contra Entrega 🚚 Hasta 60% de descuento vs precios de merc…" at bounding box center [557, 310] width 1115 height 898
click at [621, 59] on link "Membresías" at bounding box center [640, 60] width 71 height 14
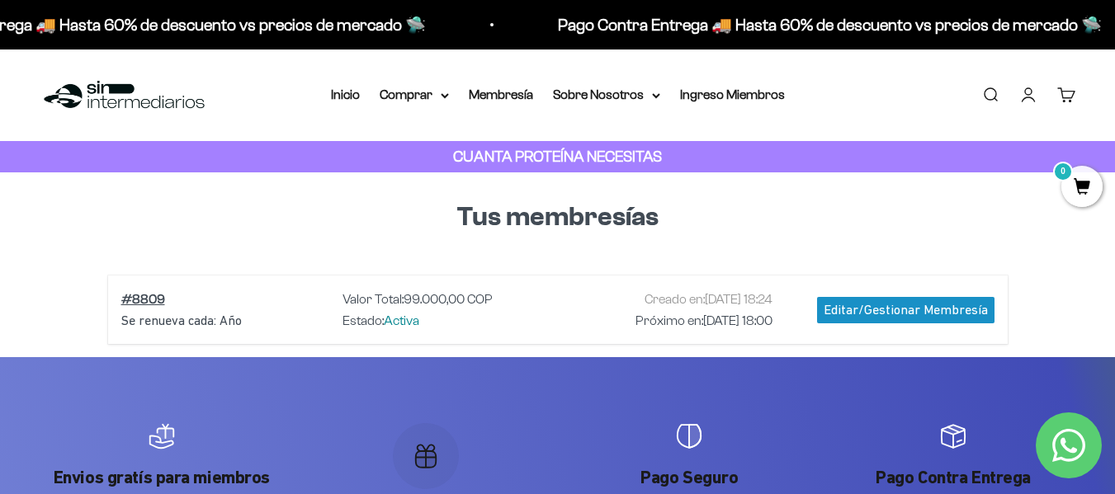
click at [841, 305] on div "Editar/Gestionar Membresía" at bounding box center [905, 310] width 177 height 26
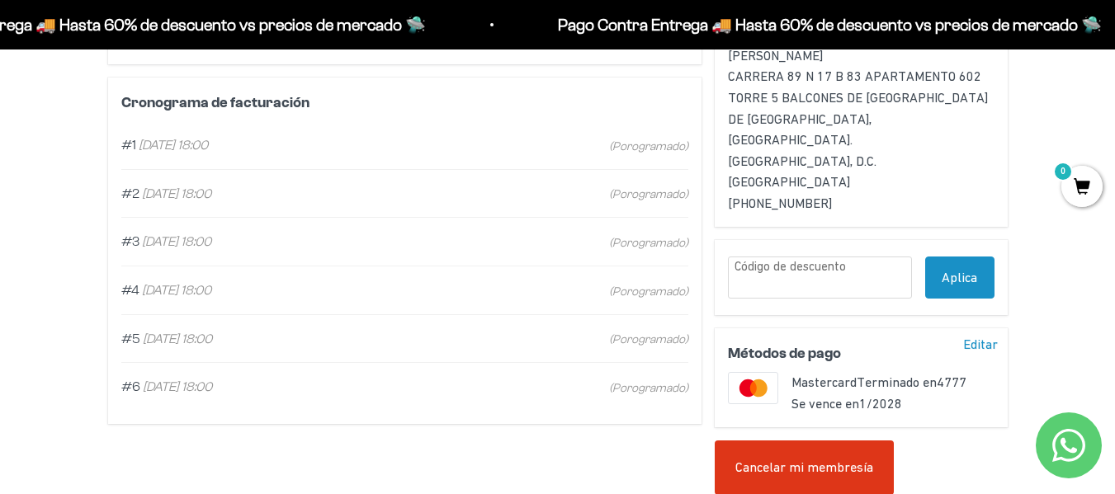
scroll to position [465, 0]
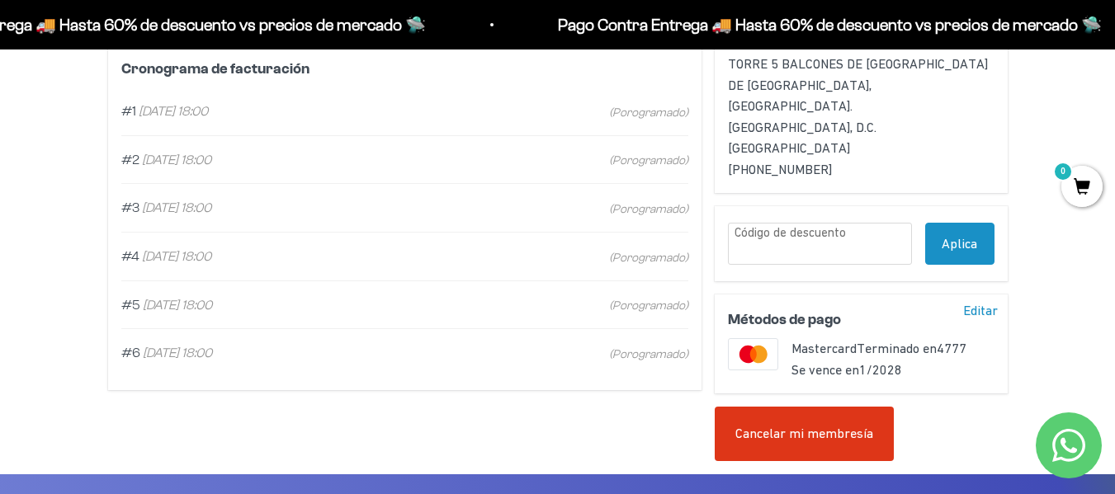
drag, startPoint x: 1126, startPoint y: 116, endPoint x: 1126, endPoint y: 230, distance: 114.7
click at [1115, 230] on html "Mi cuenta [EMAIL_ADDRESS][DOMAIN_NAME] Hola, [PERSON_NAME] . Home Comprar Pedid…" at bounding box center [557, 489] width 1115 height 1909
click at [975, 297] on div "Editar" at bounding box center [980, 310] width 48 height 26
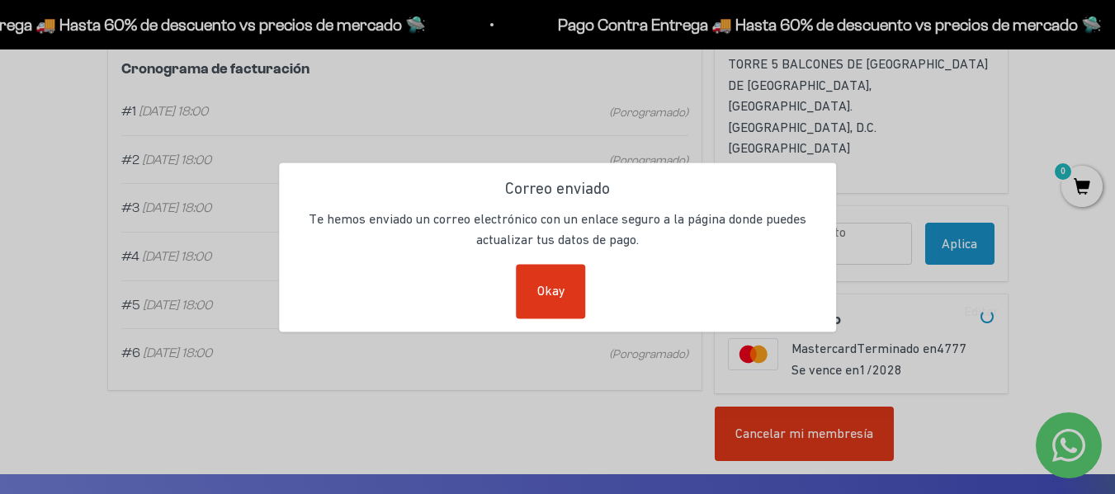
click at [561, 278] on div "Okay" at bounding box center [551, 291] width 69 height 54
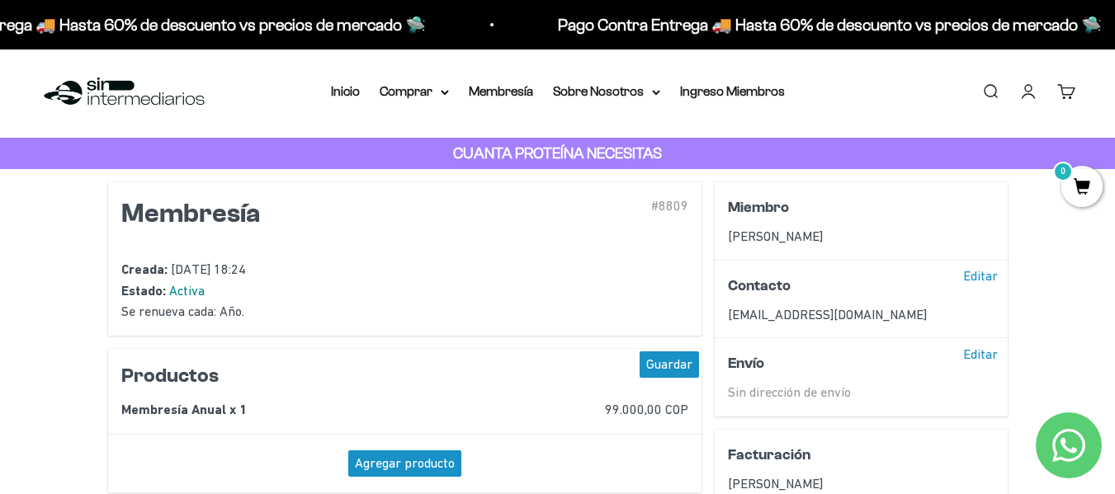
scroll to position [0, 0]
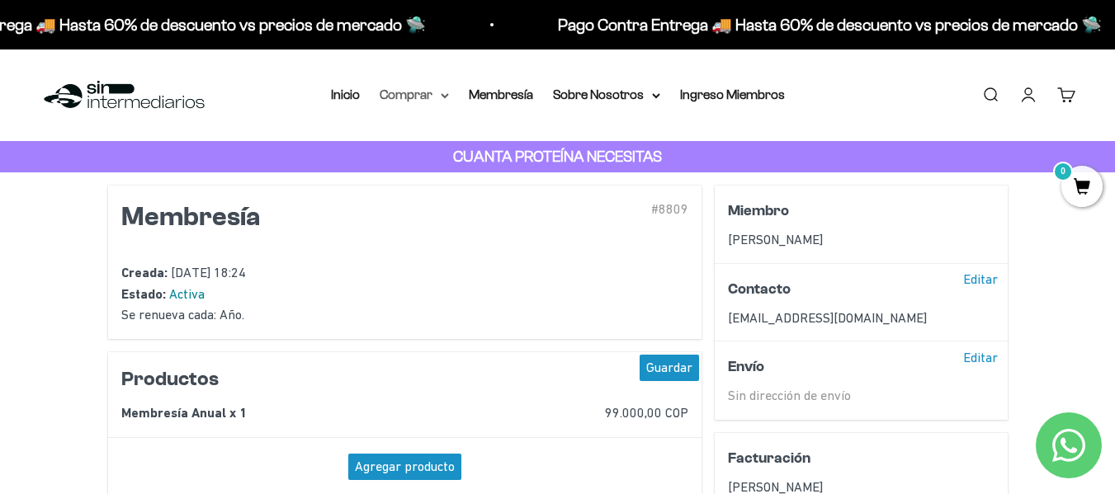
click at [424, 95] on summary "Comprar" at bounding box center [414, 94] width 69 height 21
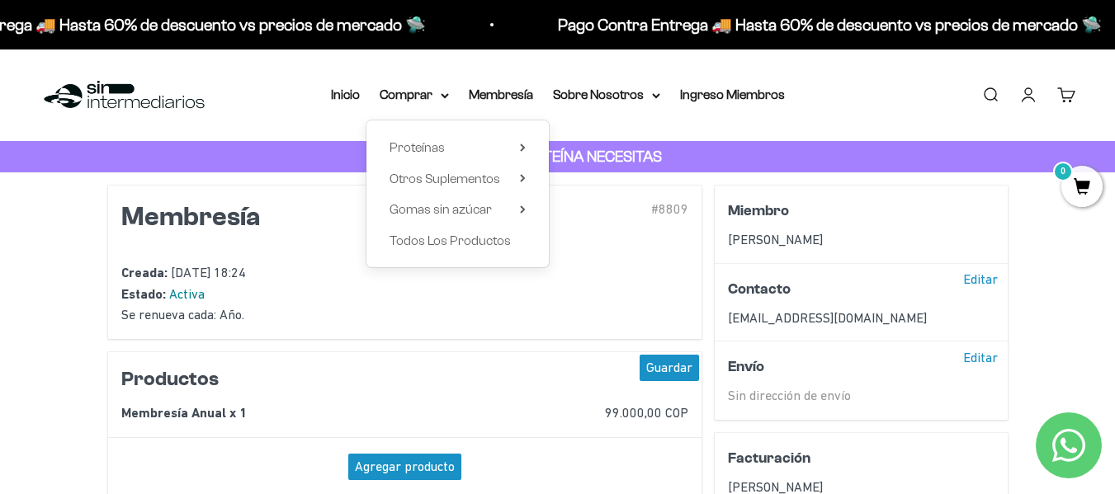
click at [359, 87] on li "Inicio" at bounding box center [345, 94] width 29 height 21
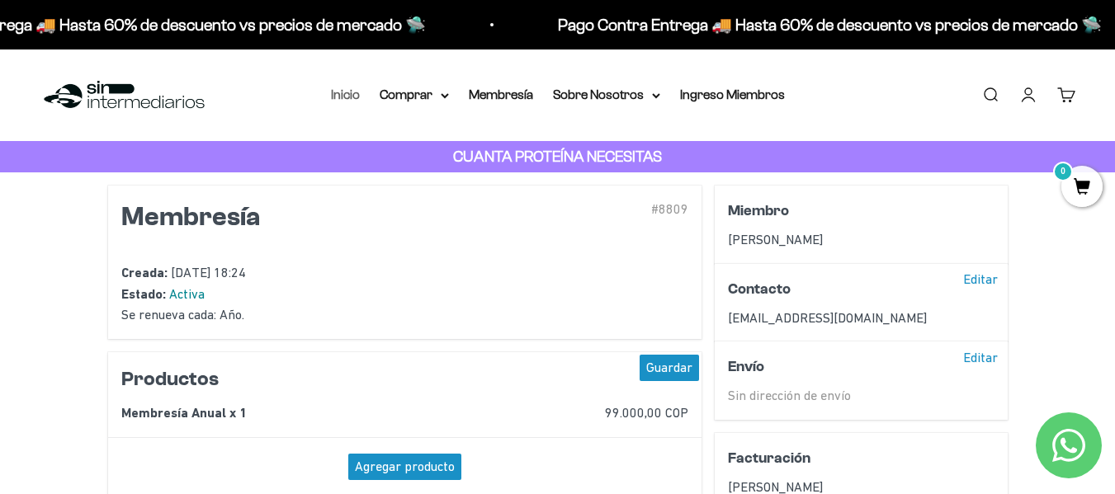
click at [352, 93] on link "Inicio" at bounding box center [345, 94] width 29 height 14
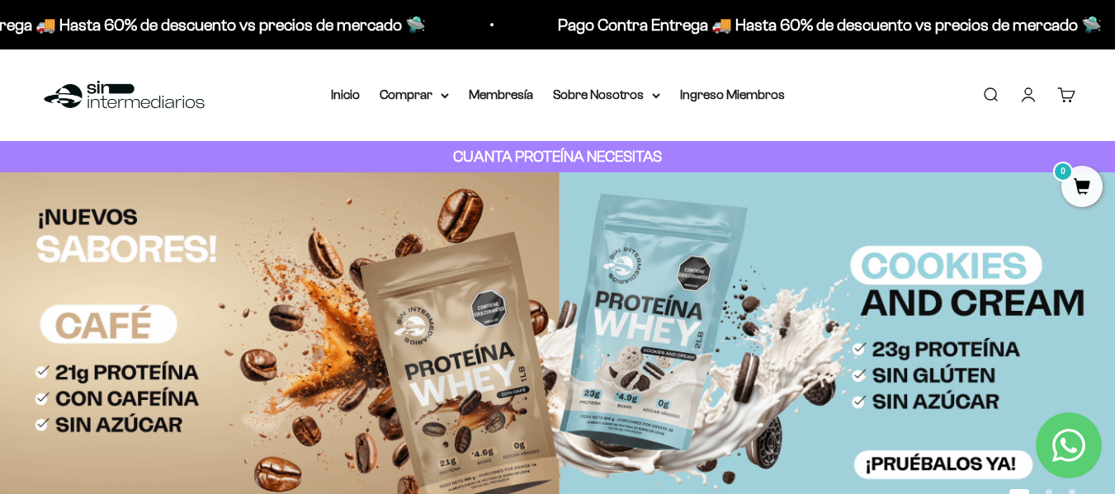
drag, startPoint x: 1116, startPoint y: 29, endPoint x: 1126, endPoint y: -5, distance: 35.3
